Goal: Check status: Check status

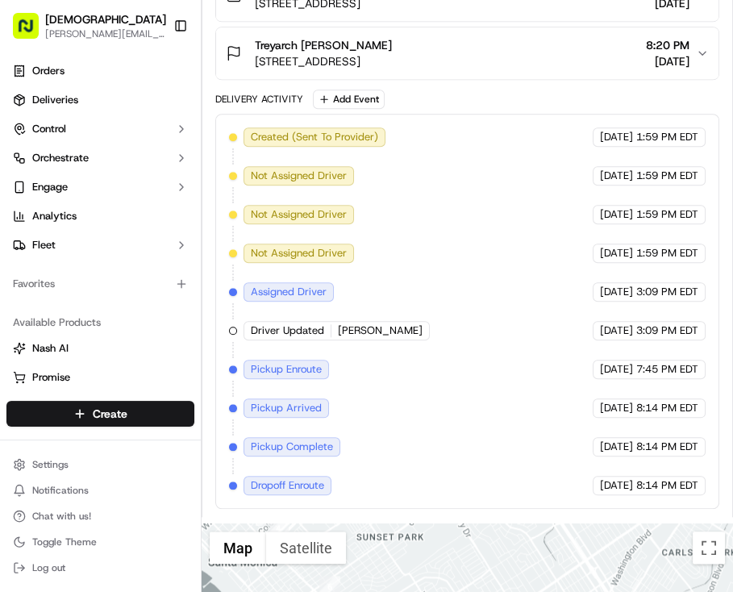
scroll to position [838, 0]
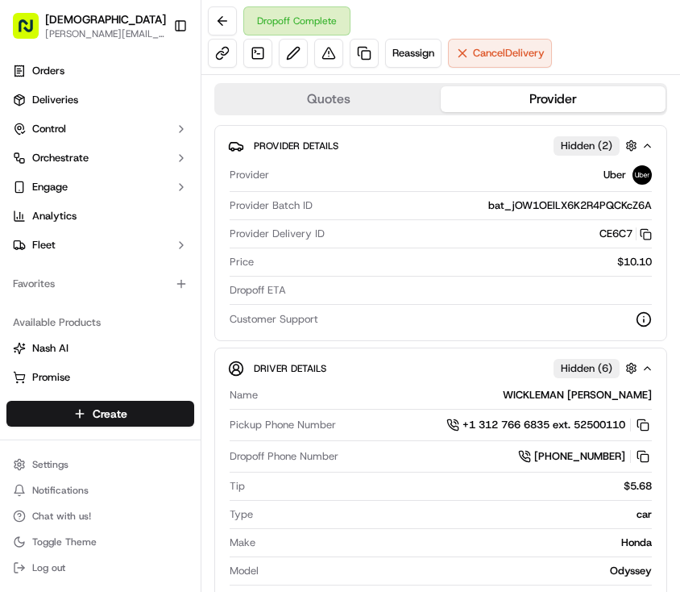
scroll to position [1231, 0]
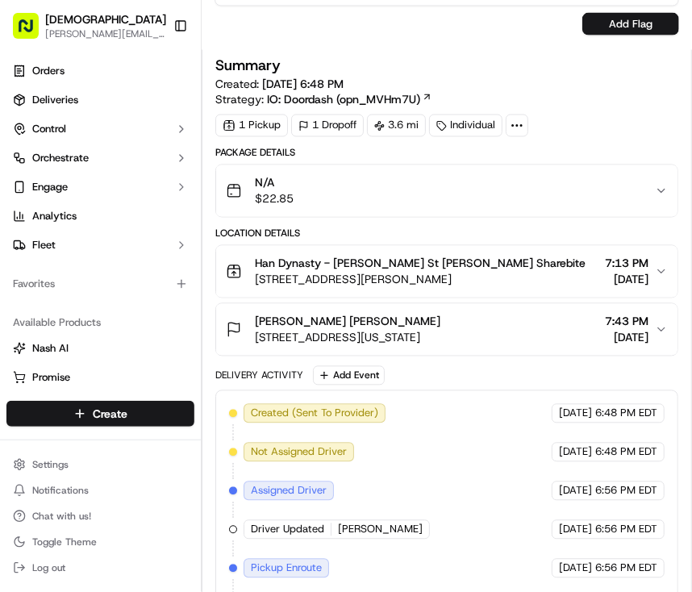
scroll to position [709, 0]
